Goal: Task Accomplishment & Management: Use online tool/utility

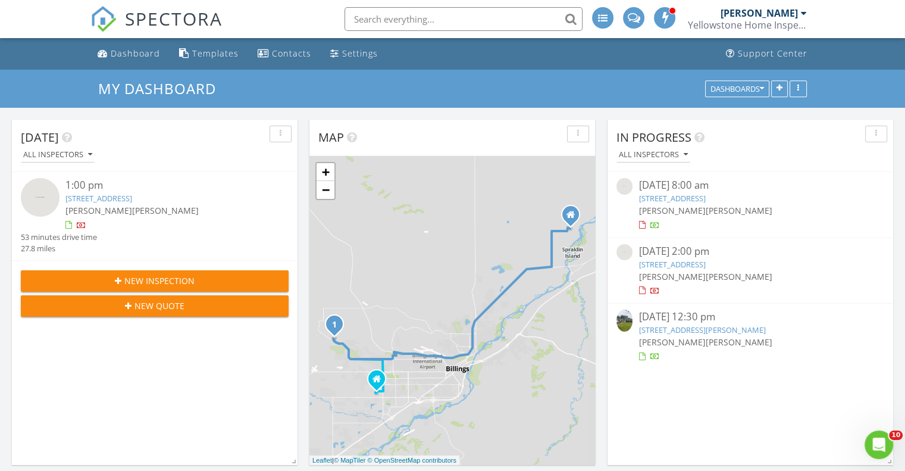
click at [628, 329] on img at bounding box center [624, 320] width 16 height 22
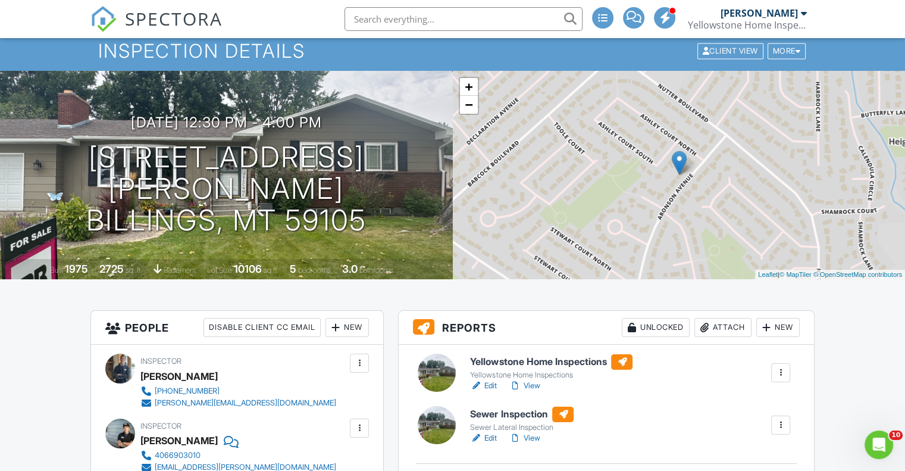
scroll to position [59, 0]
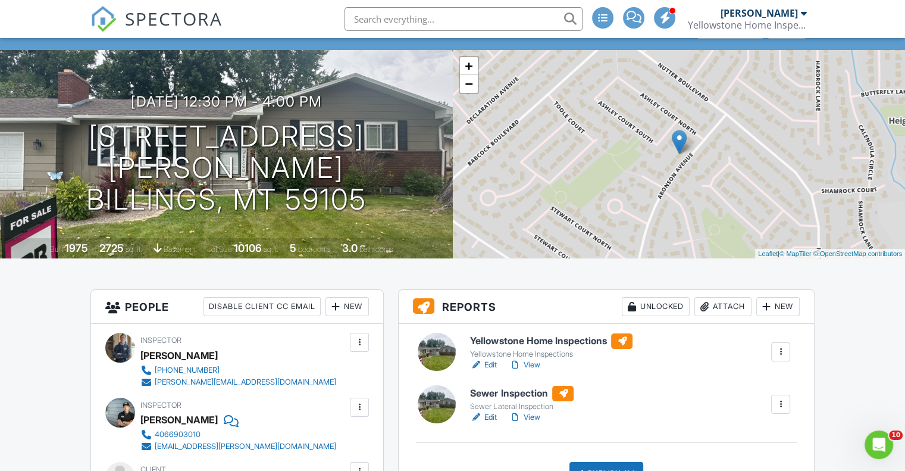
click at [440, 408] on div at bounding box center [437, 404] width 38 height 38
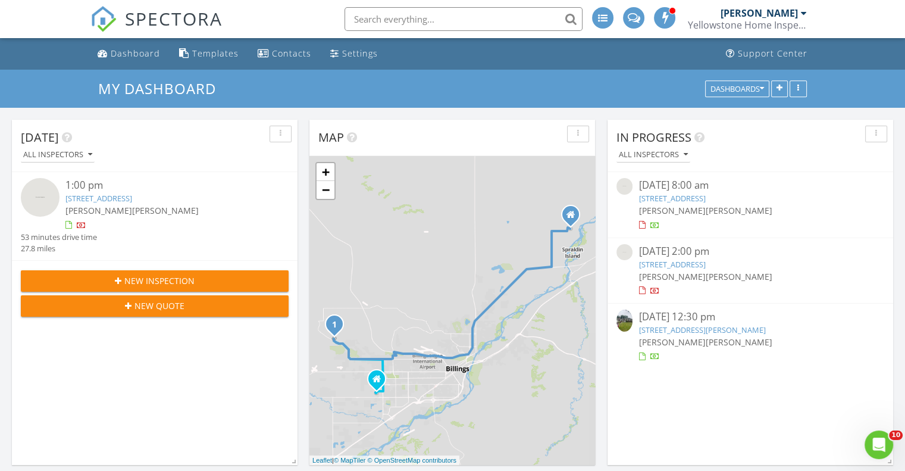
click at [625, 321] on img at bounding box center [624, 320] width 16 height 22
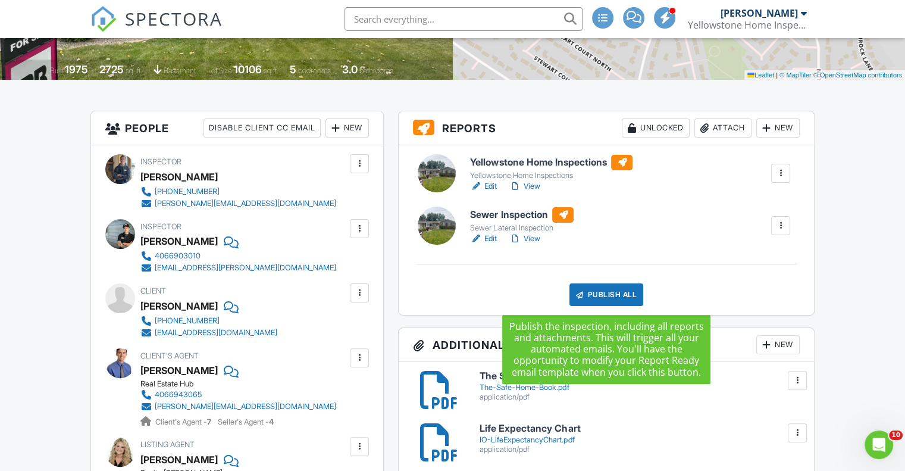
click at [610, 304] on div "Publish All" at bounding box center [606, 294] width 74 height 23
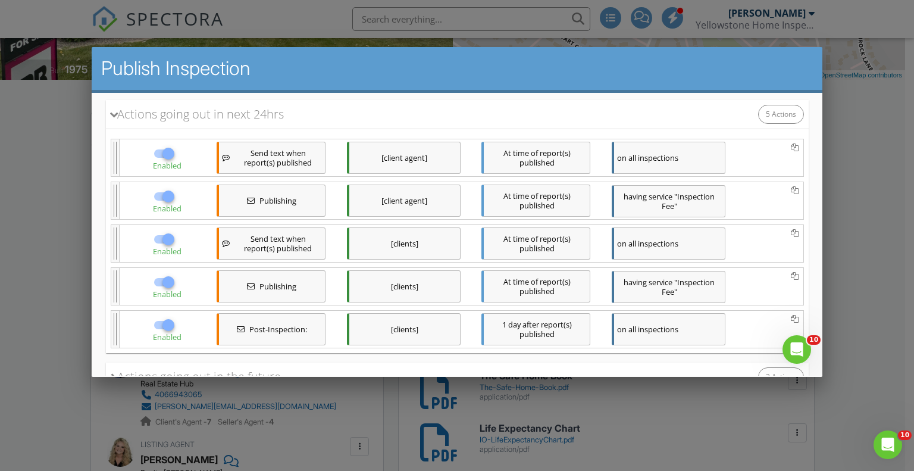
scroll to position [178, 0]
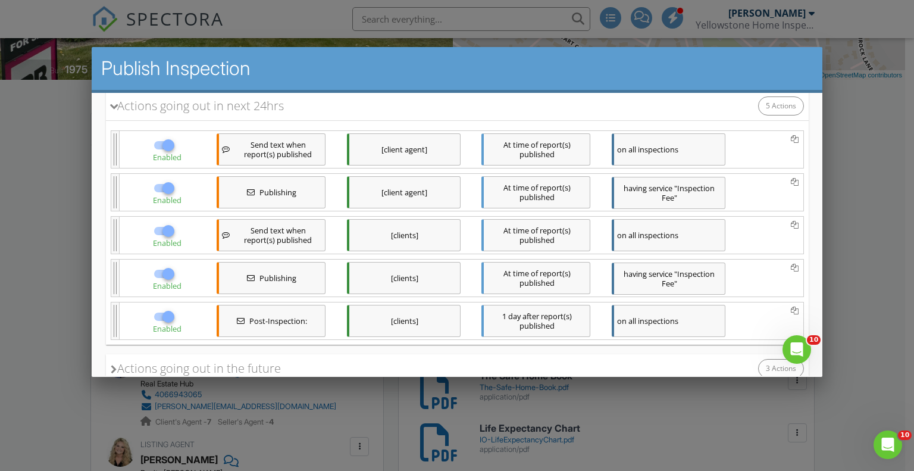
click at [165, 147] on div at bounding box center [168, 145] width 20 height 20
checkbox input "false"
click at [161, 225] on div at bounding box center [168, 231] width 20 height 20
checkbox input "false"
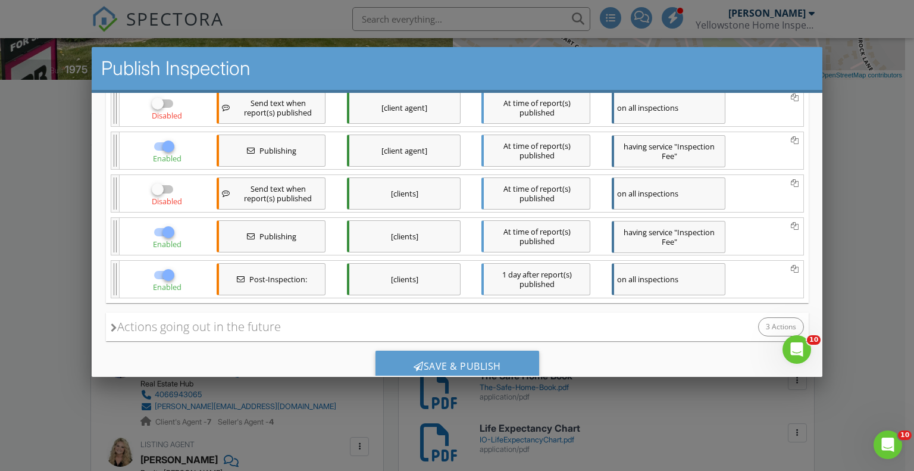
scroll to position [257, 0]
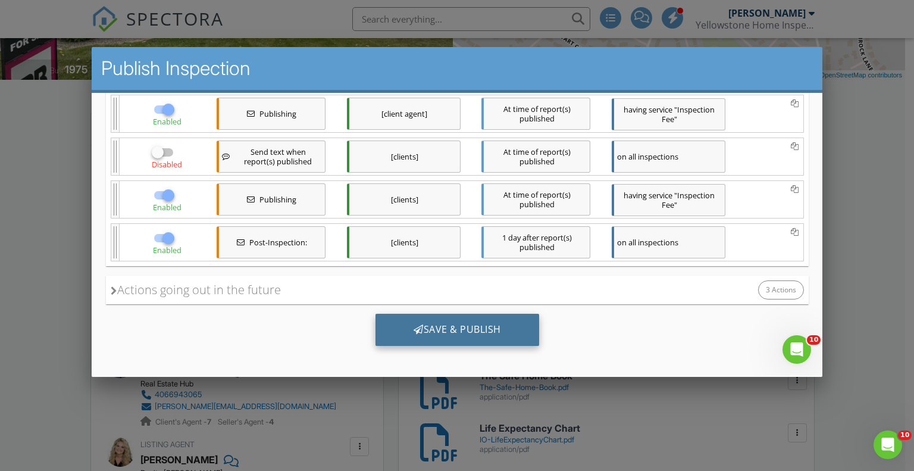
click at [491, 328] on div "Save & Publish" at bounding box center [457, 329] width 164 height 32
